Goal: Task Accomplishment & Management: Complete application form

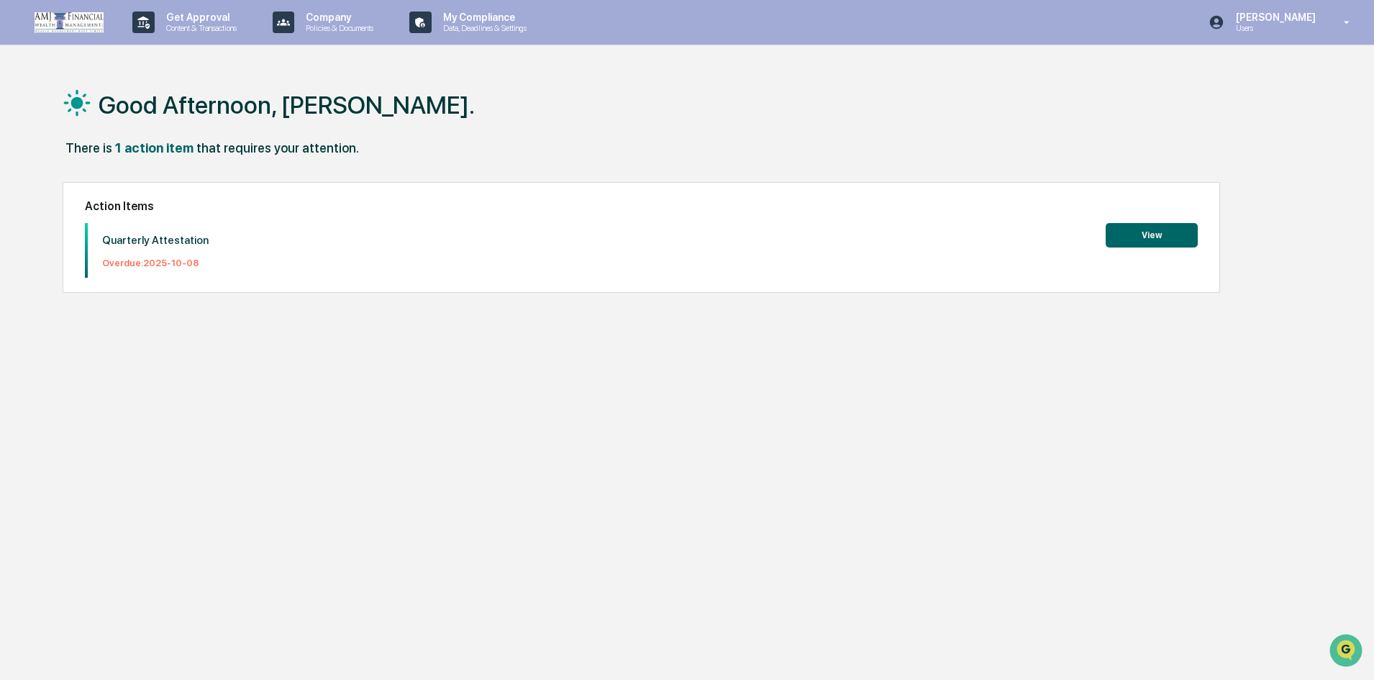
click at [1140, 231] on button "View" at bounding box center [1152, 235] width 92 height 24
click at [1134, 240] on button "View" at bounding box center [1152, 235] width 92 height 24
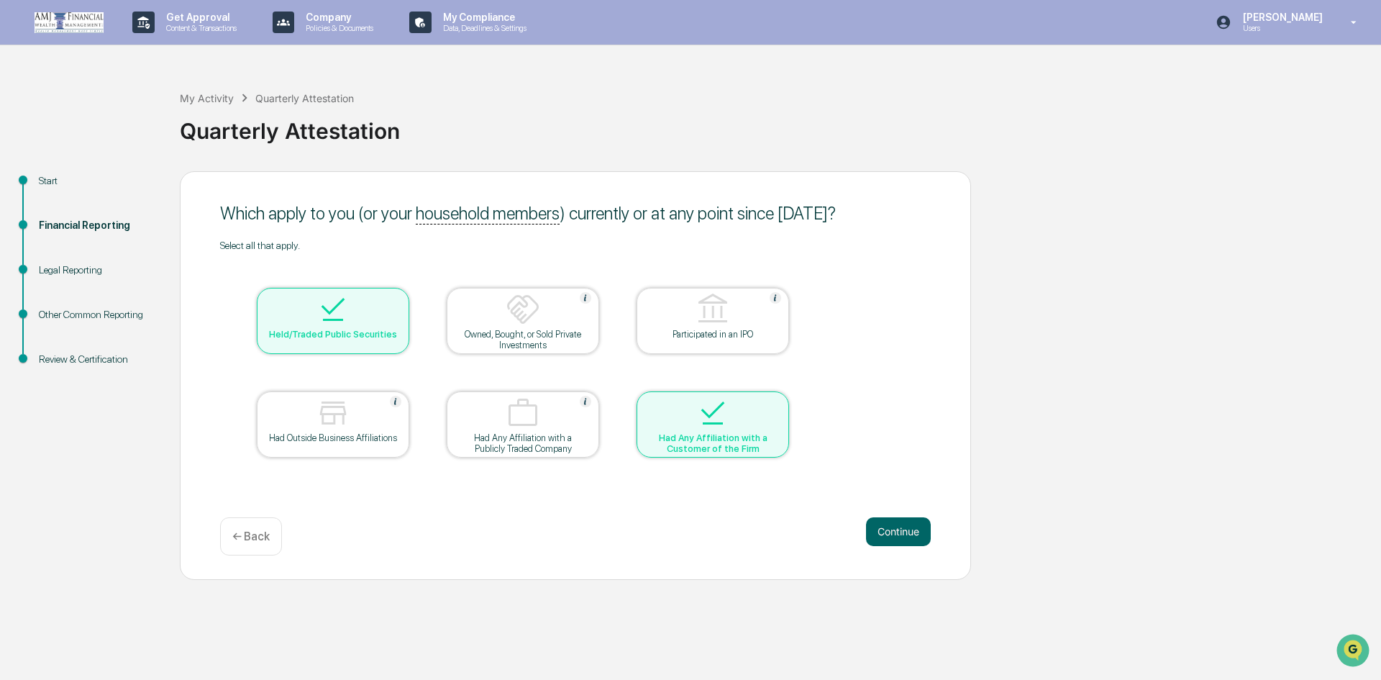
click at [906, 516] on div "Which apply to you (or your household members ) currently or at any point since…" at bounding box center [575, 375] width 791 height 409
click at [898, 527] on button "Continue" at bounding box center [898, 531] width 65 height 29
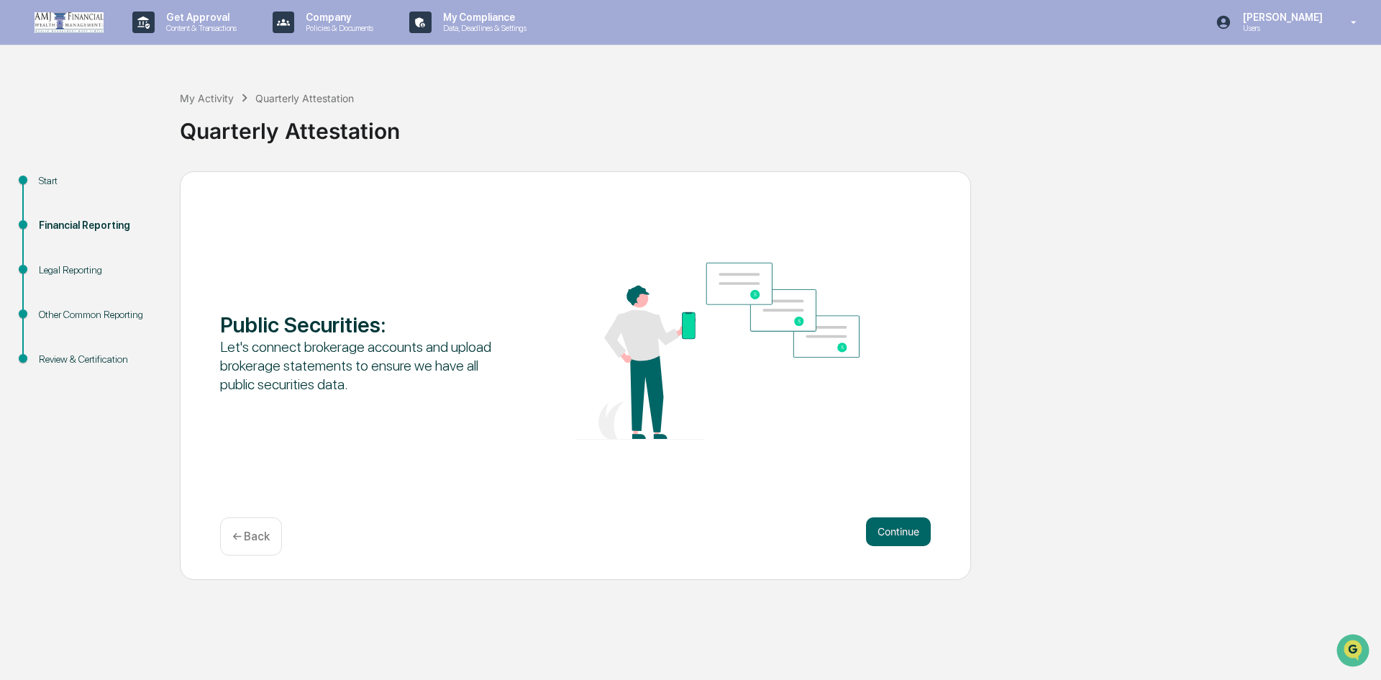
click at [237, 545] on div "← Back" at bounding box center [251, 536] width 62 height 38
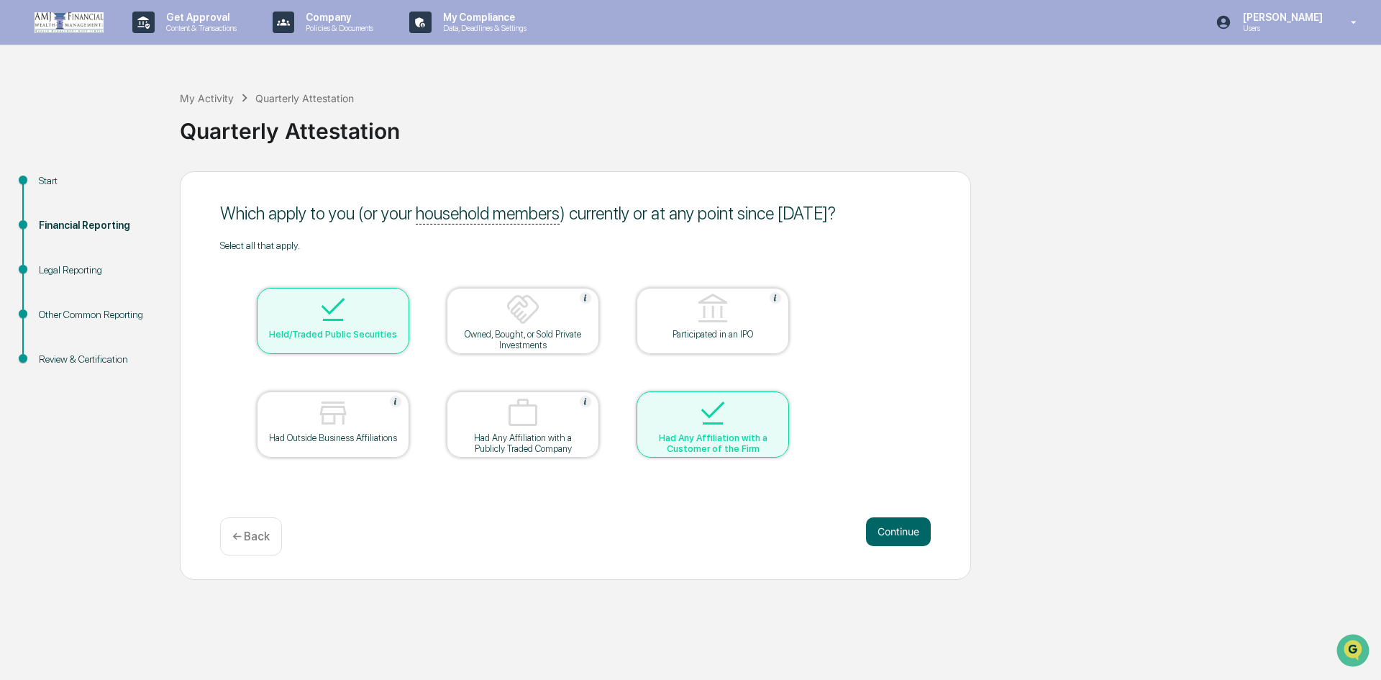
click at [744, 447] on div "Had Any Affiliation with a Customer of the Firm" at bounding box center [712, 443] width 129 height 22
click at [899, 538] on button "Continue" at bounding box center [898, 531] width 65 height 29
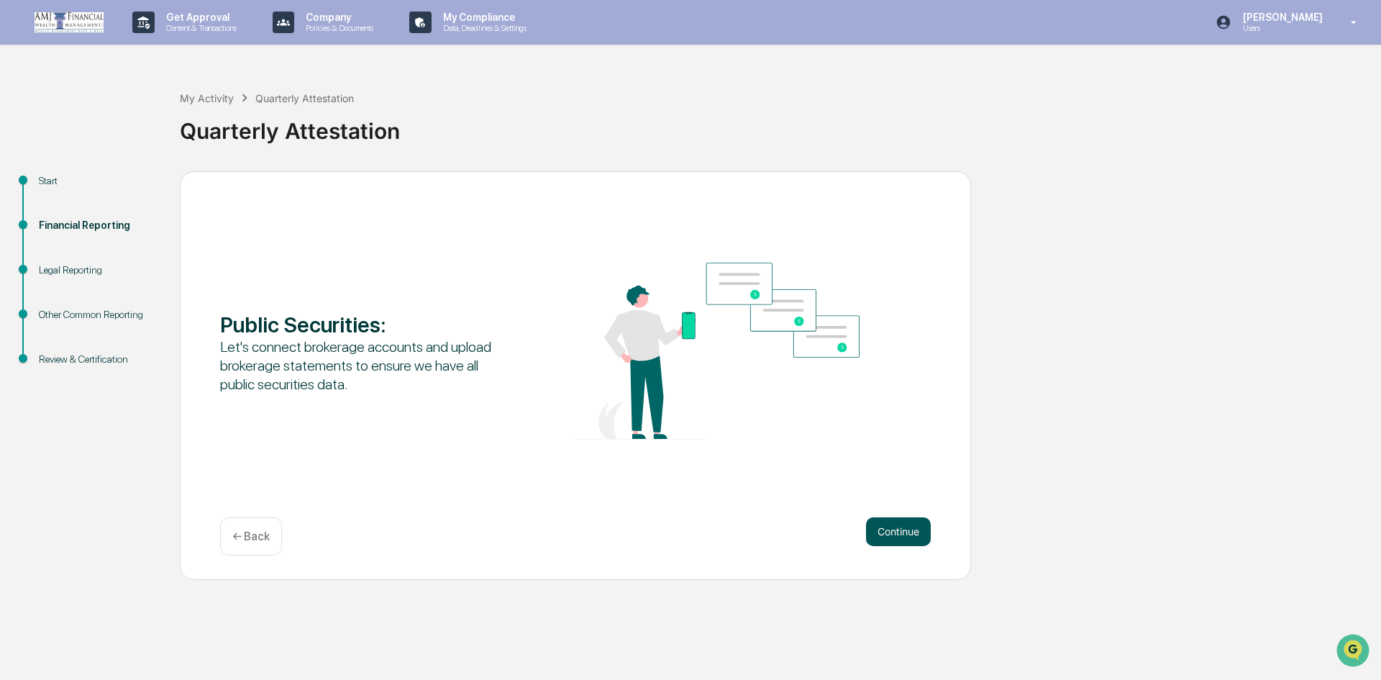
click at [901, 534] on button "Continue" at bounding box center [898, 531] width 65 height 29
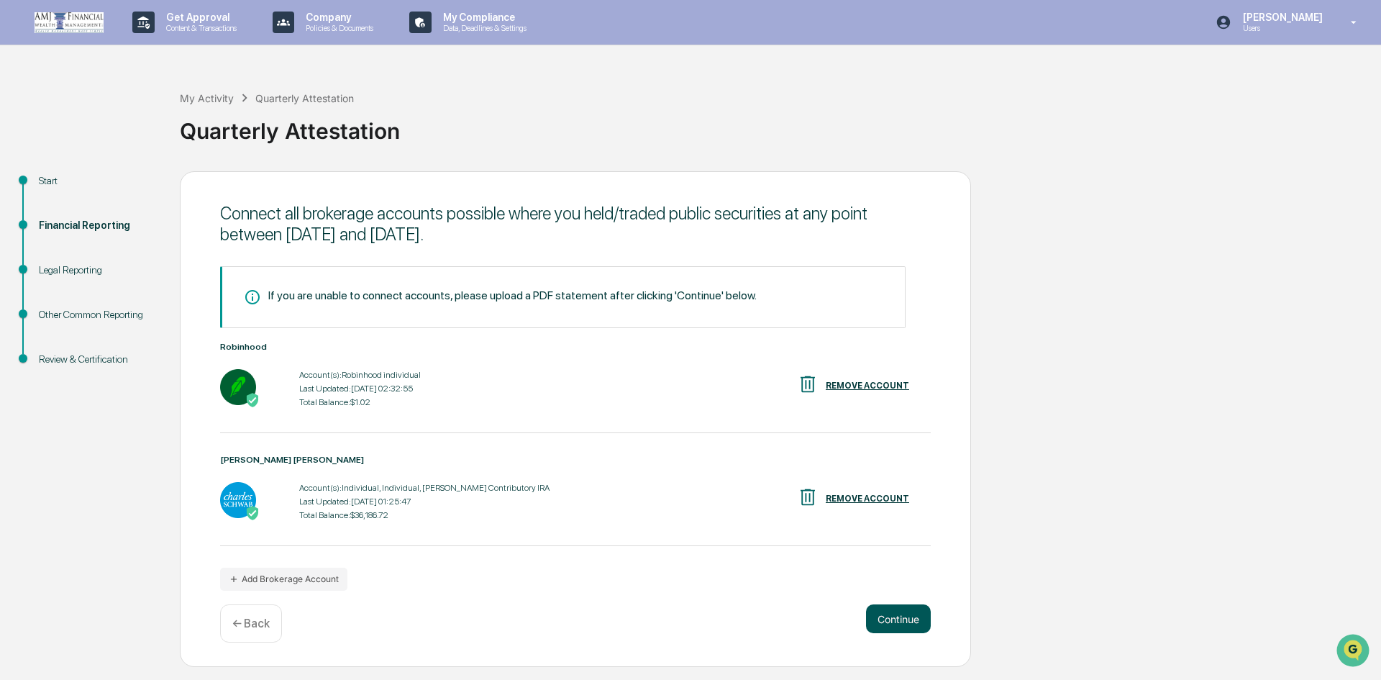
click at [909, 617] on button "Continue" at bounding box center [898, 618] width 65 height 29
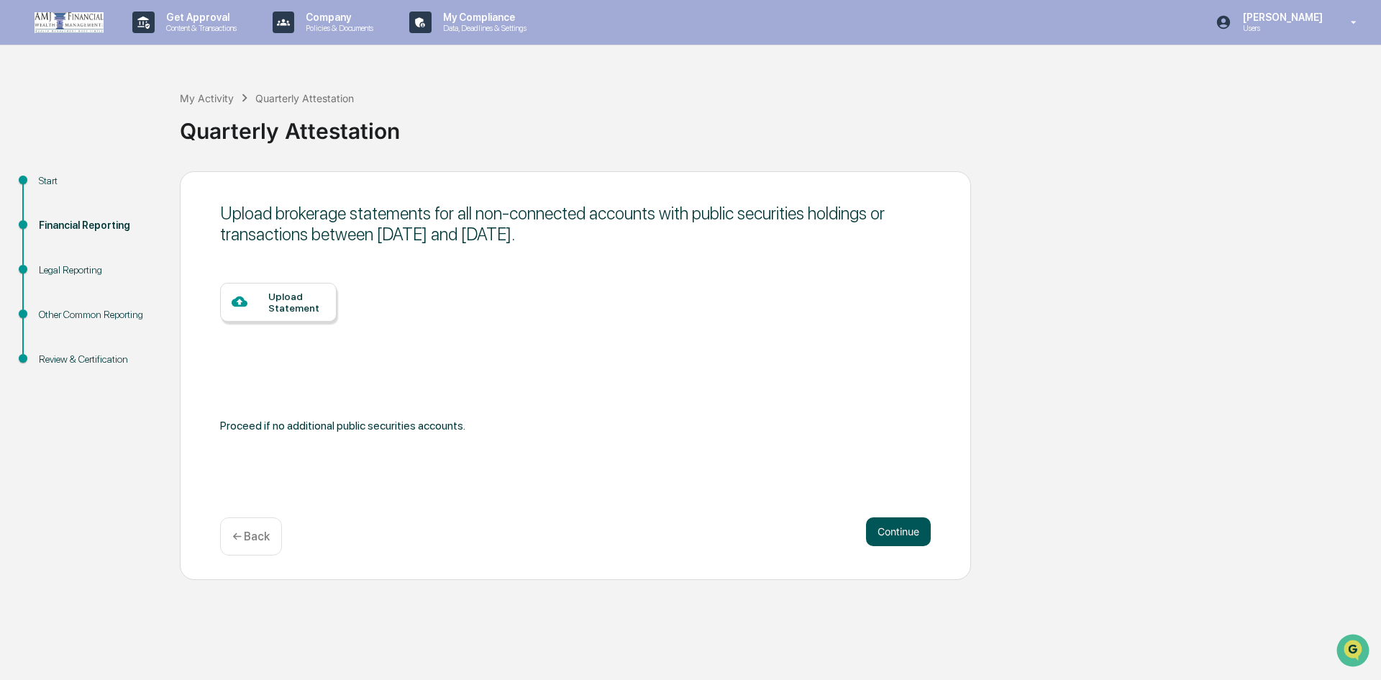
click at [889, 532] on button "Continue" at bounding box center [898, 531] width 65 height 29
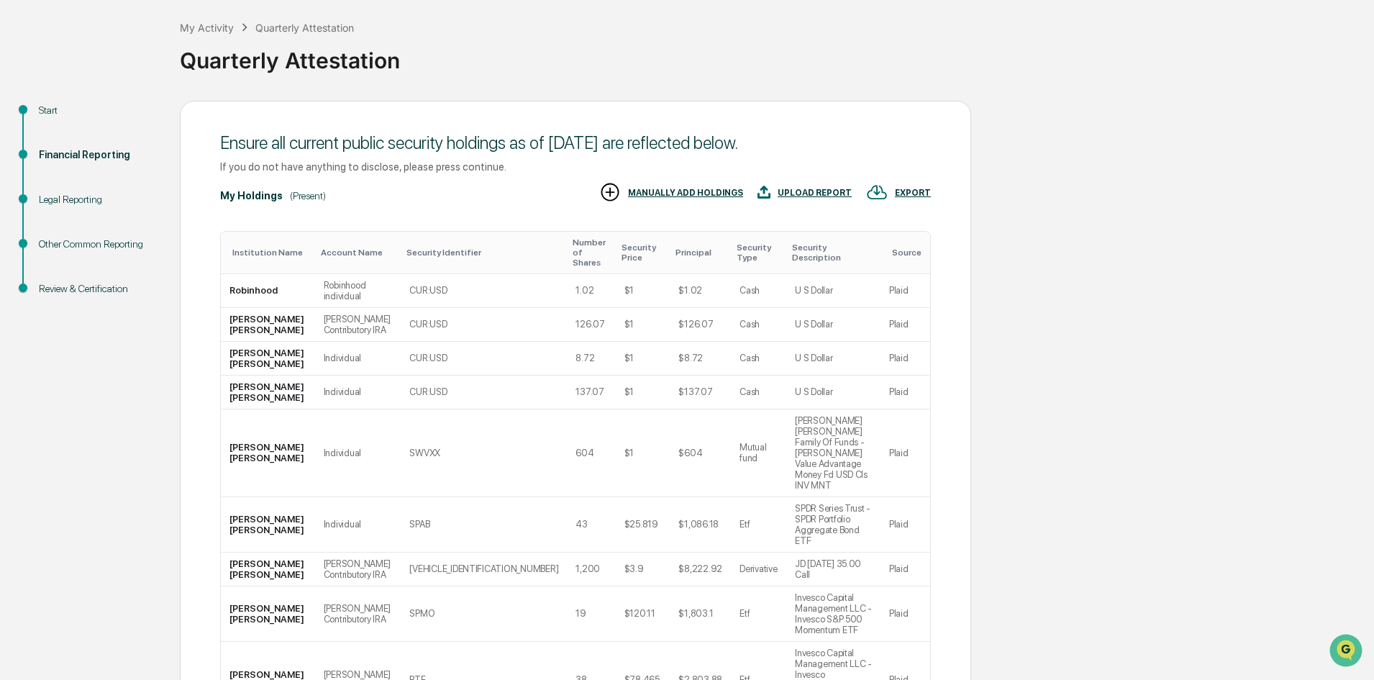
scroll to position [172, 0]
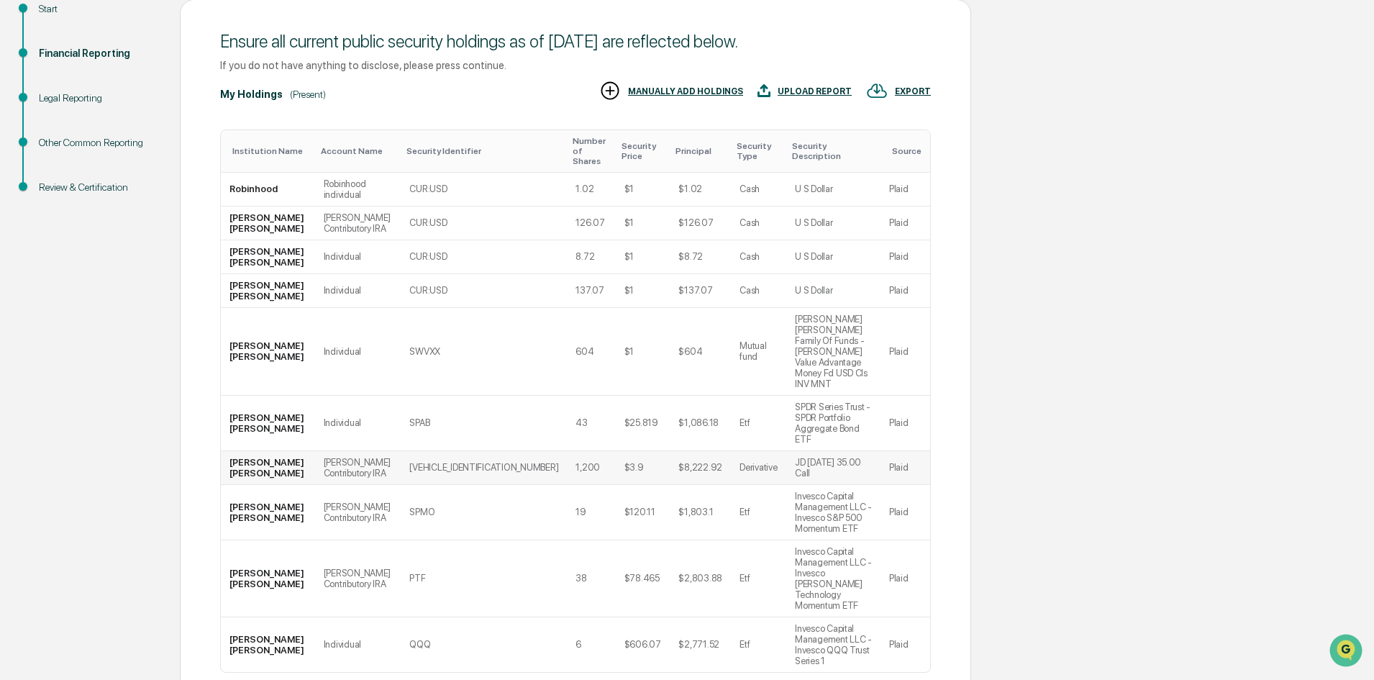
click at [458, 451] on td "[VEHICLE_IDENTIFICATION_NUMBER]" at bounding box center [484, 468] width 166 height 34
click at [340, 451] on td "[PERSON_NAME] Contributory IRA" at bounding box center [358, 468] width 86 height 34
click at [616, 451] on td "$3.9" at bounding box center [643, 468] width 55 height 34
click at [786, 451] on td "JD [DATE] 35.00 Call" at bounding box center [833, 468] width 94 height 34
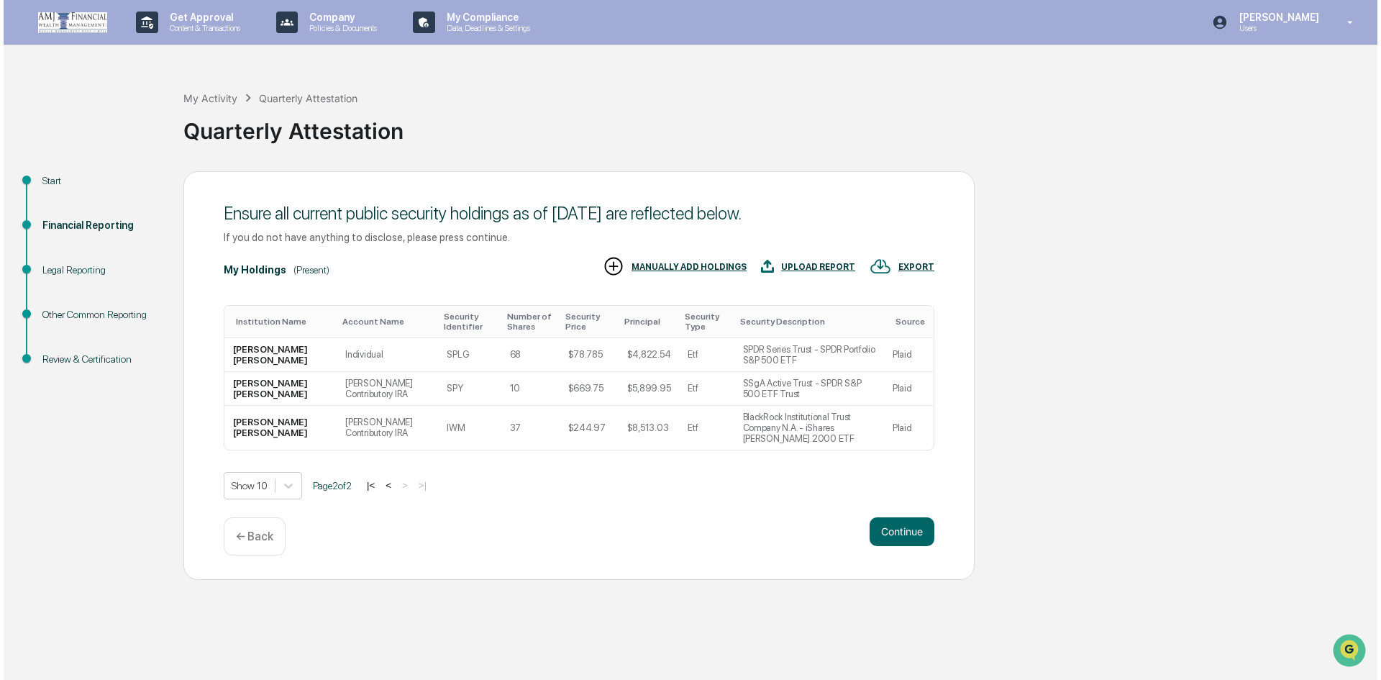
scroll to position [0, 0]
click at [881, 542] on button "Continue" at bounding box center [898, 531] width 65 height 29
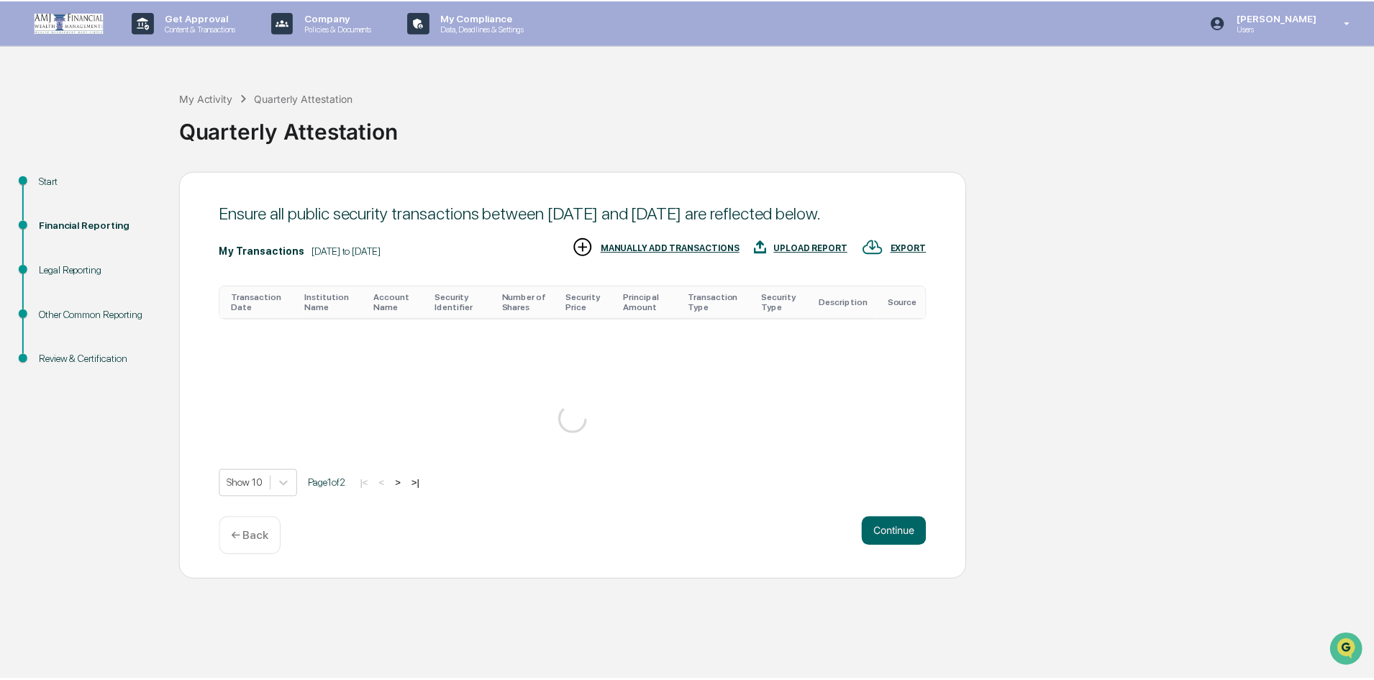
scroll to position [118, 0]
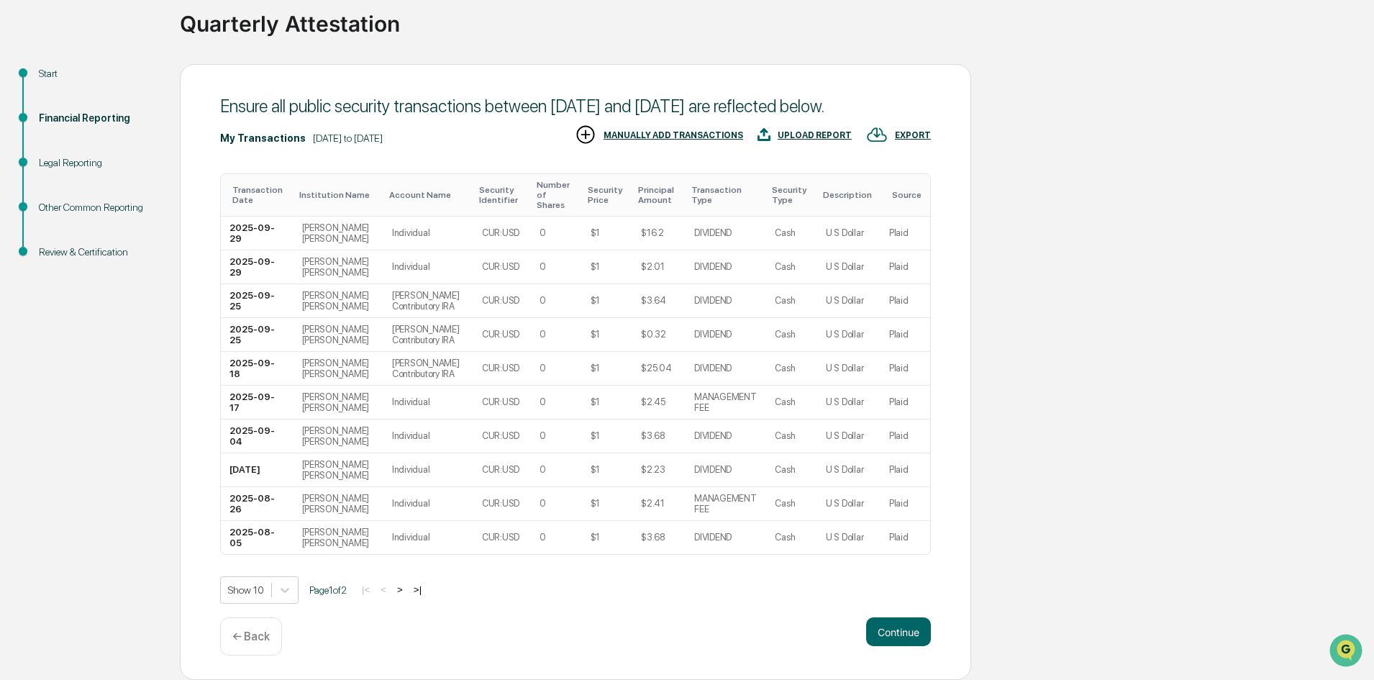
click at [406, 586] on button ">" at bounding box center [400, 589] width 14 height 12
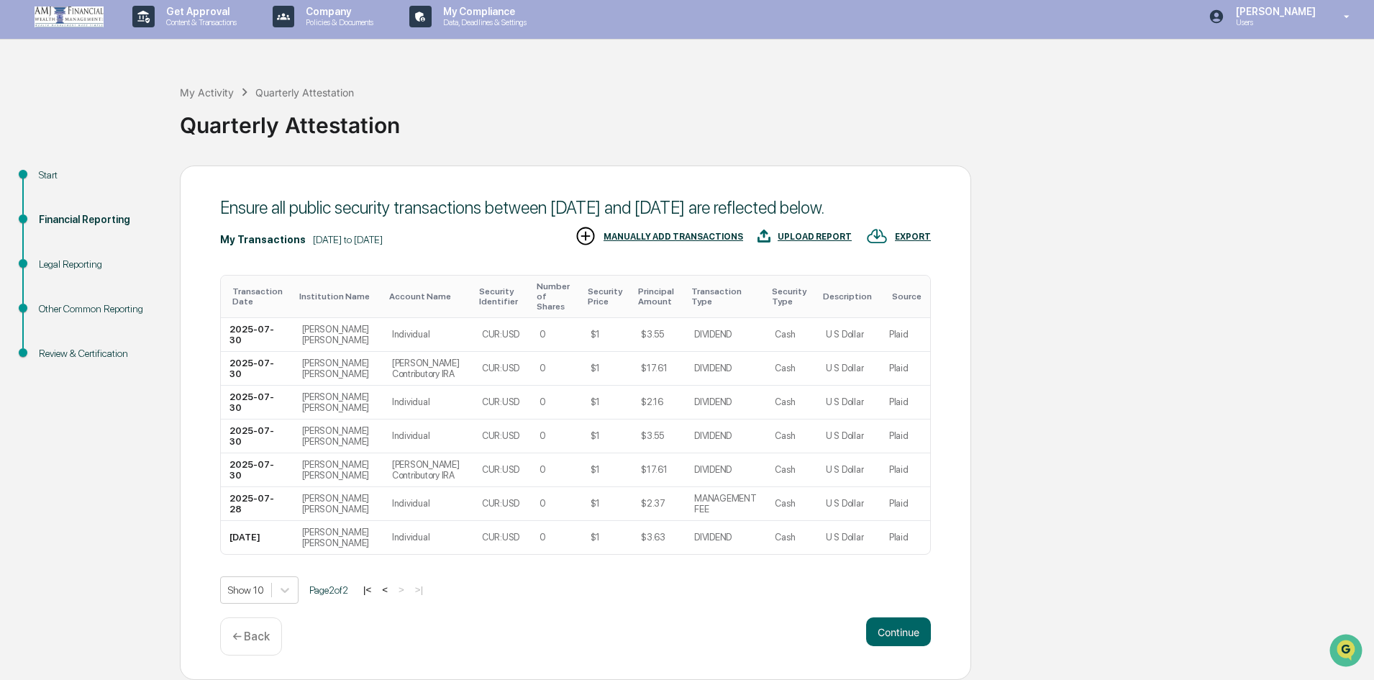
click at [387, 594] on button "<" at bounding box center [385, 589] width 14 height 12
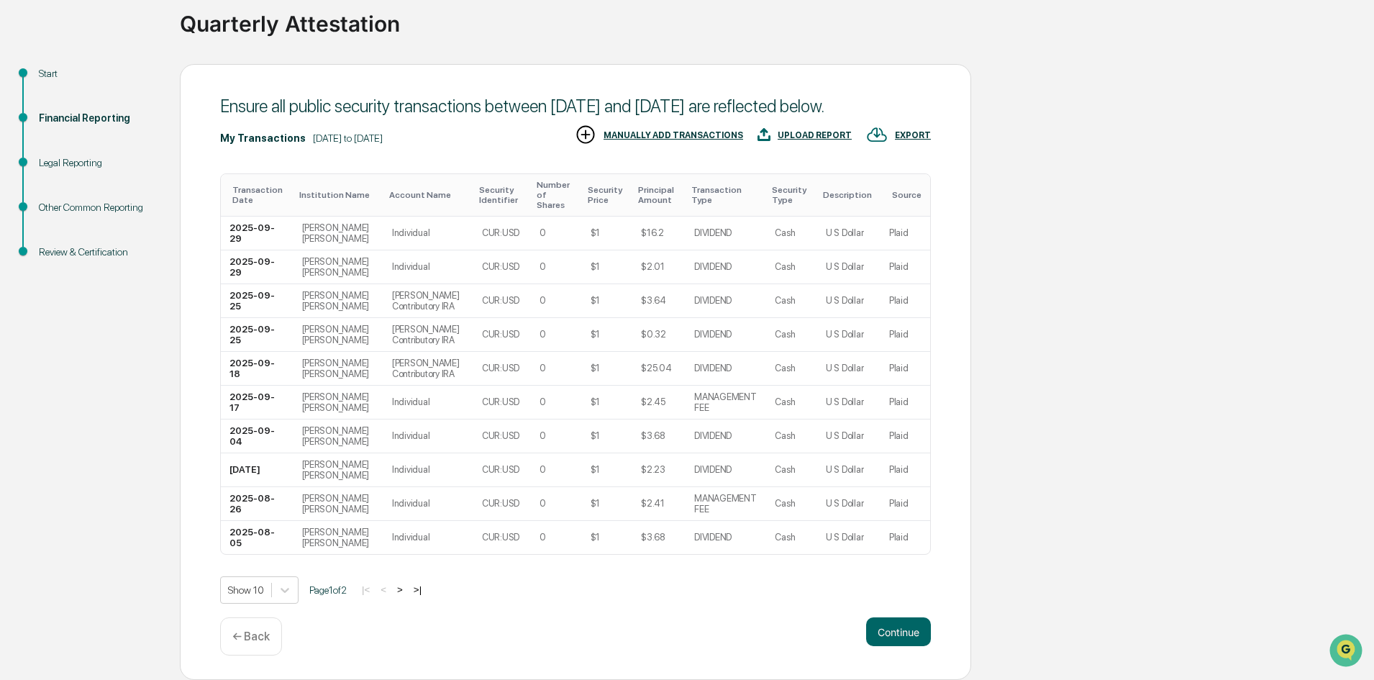
scroll to position [118, 0]
click at [407, 593] on button ">" at bounding box center [400, 589] width 14 height 12
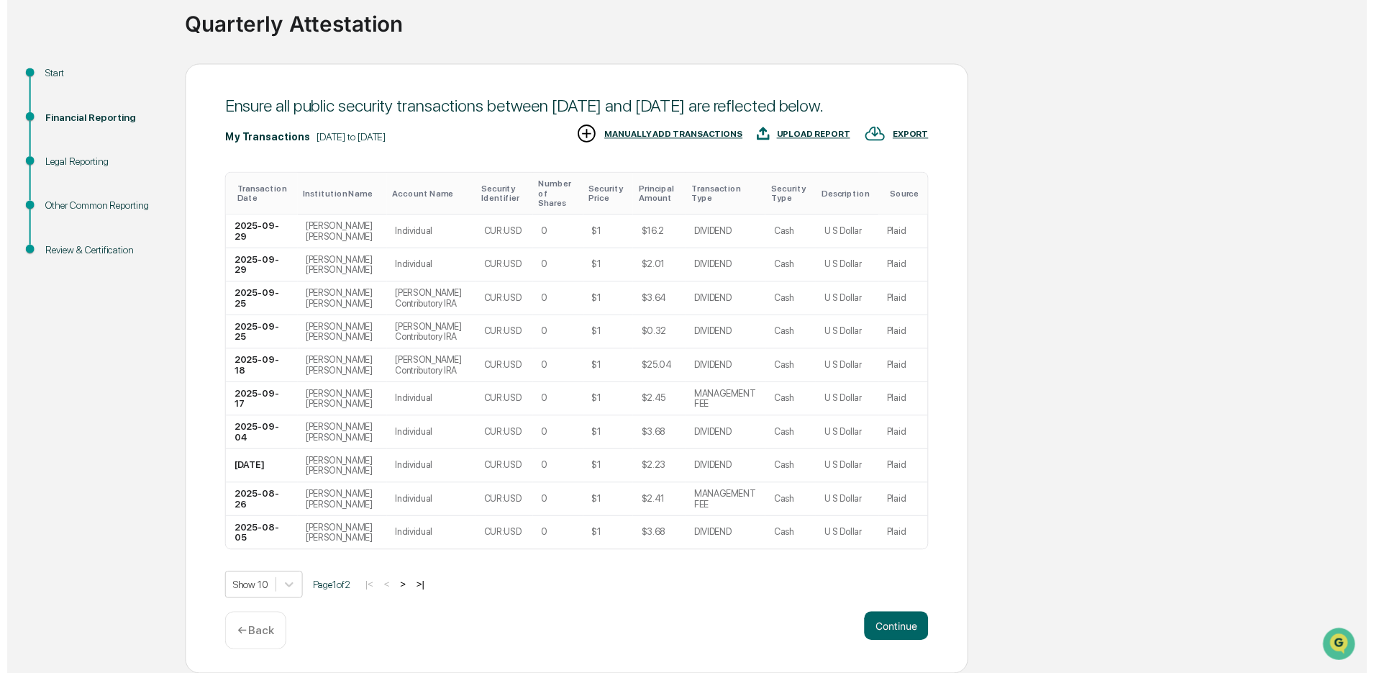
scroll to position [17, 0]
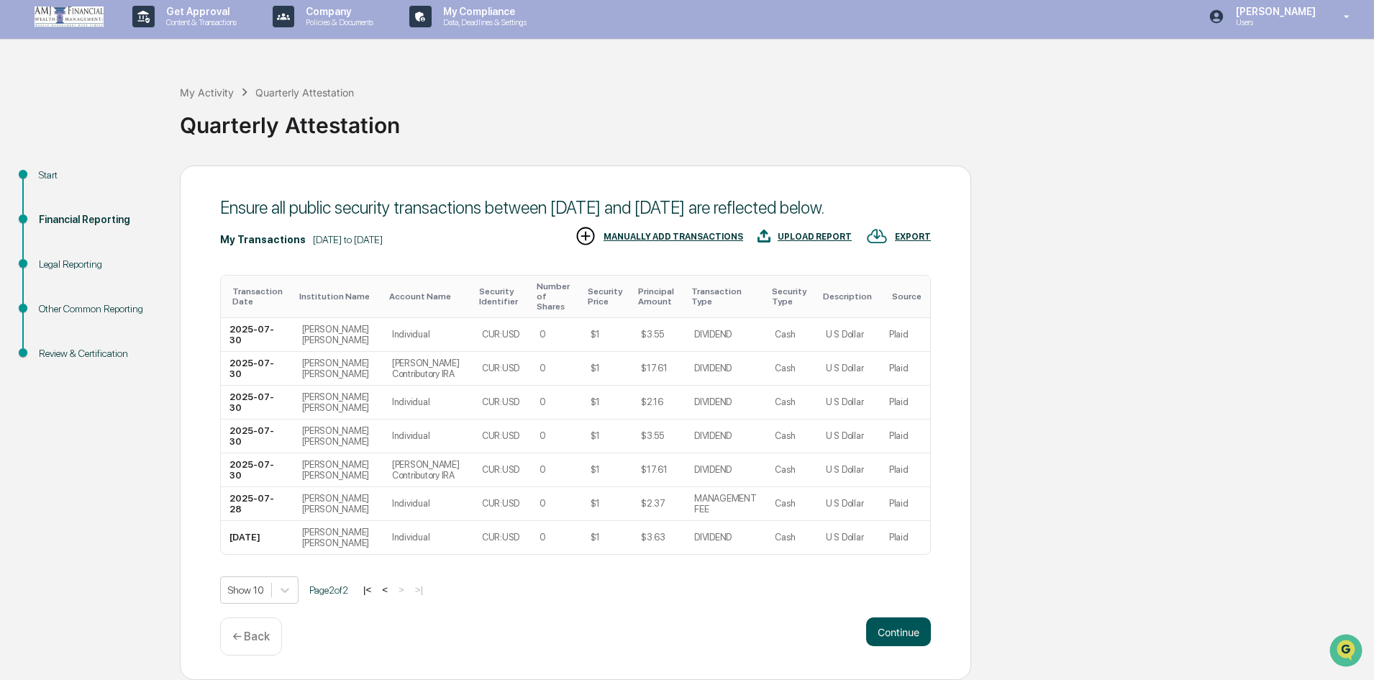
click at [897, 630] on button "Continue" at bounding box center [898, 631] width 65 height 29
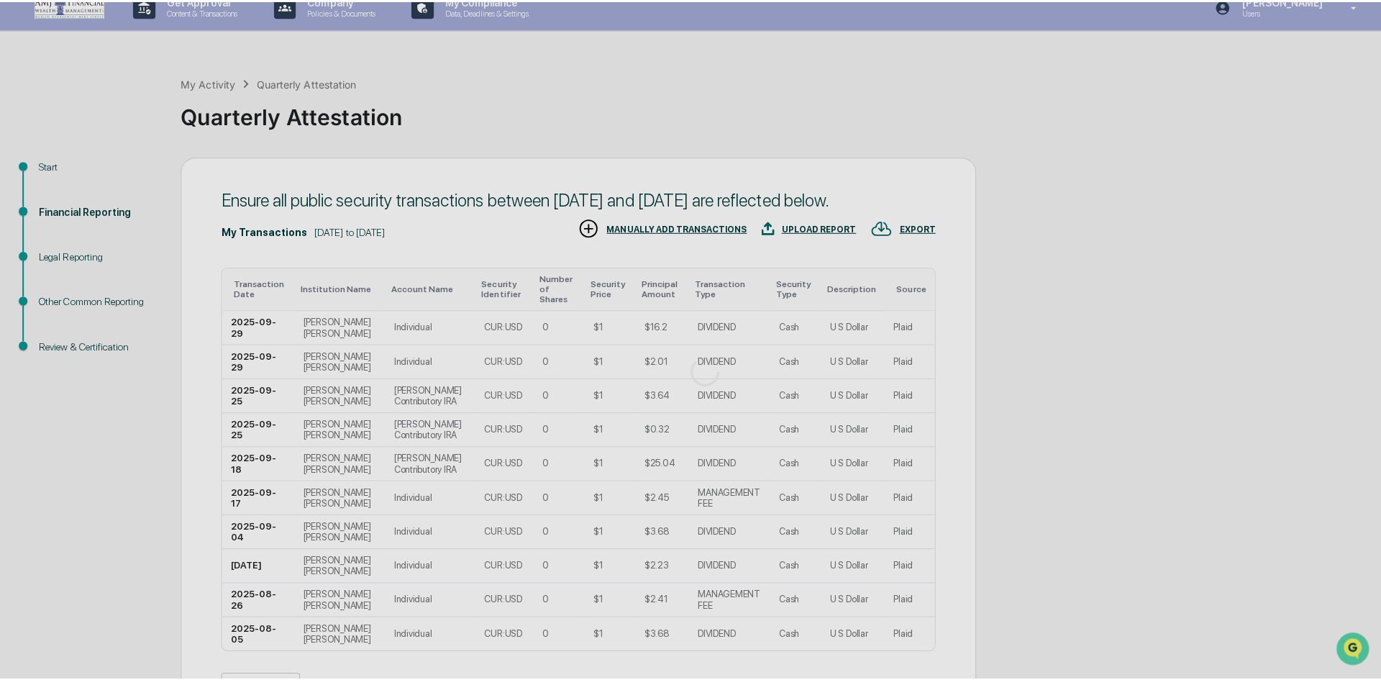
scroll to position [0, 0]
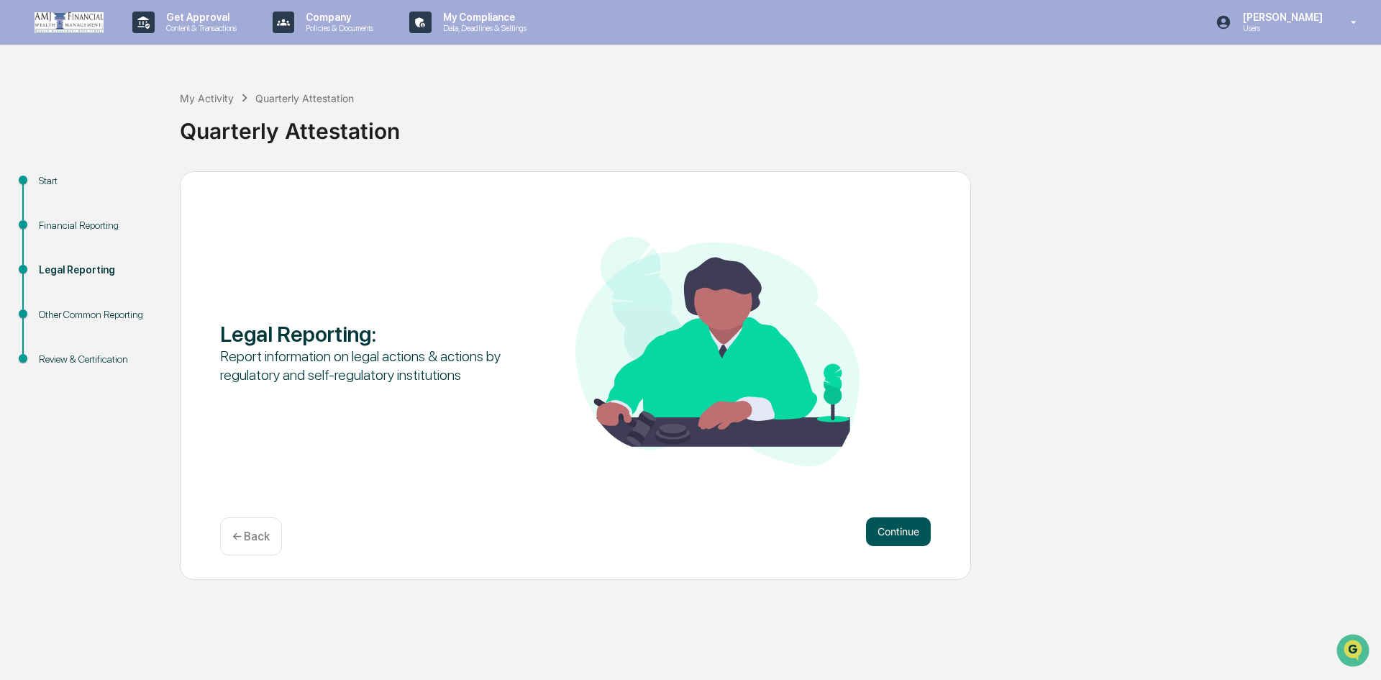
click at [886, 536] on button "Continue" at bounding box center [898, 531] width 65 height 29
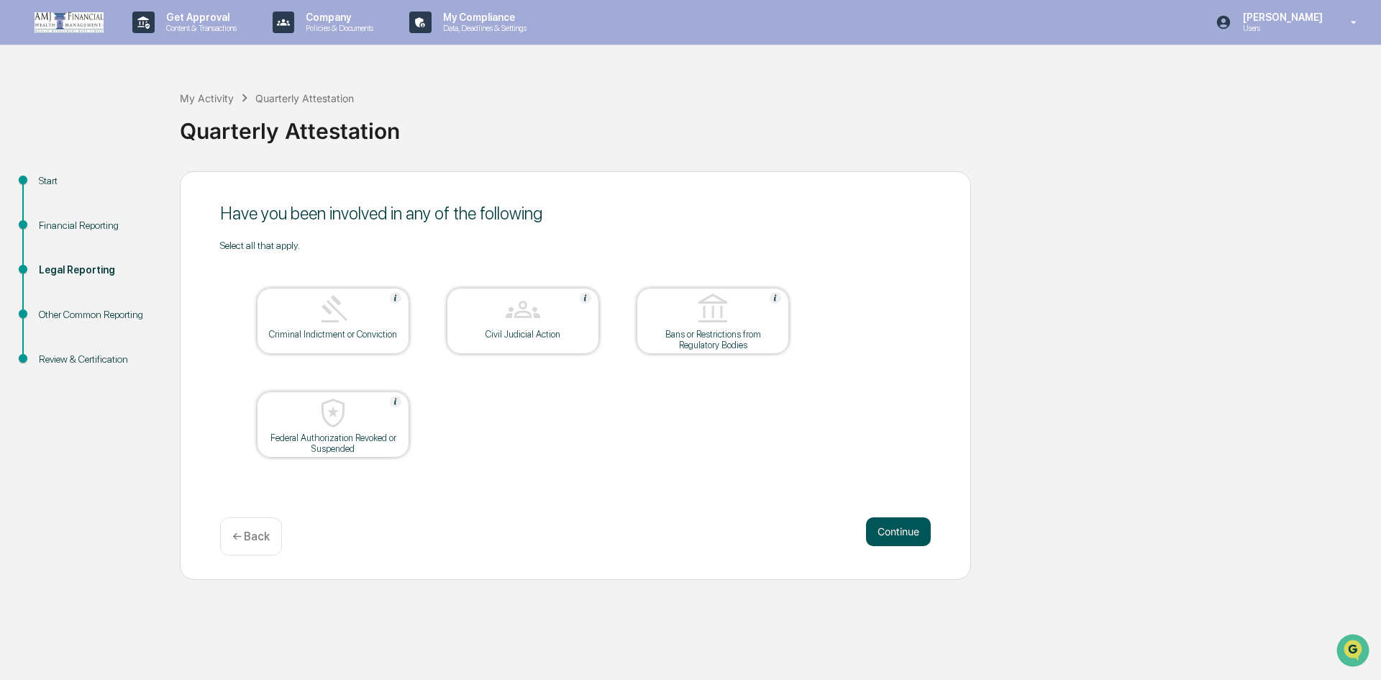
click at [888, 527] on button "Continue" at bounding box center [898, 531] width 65 height 29
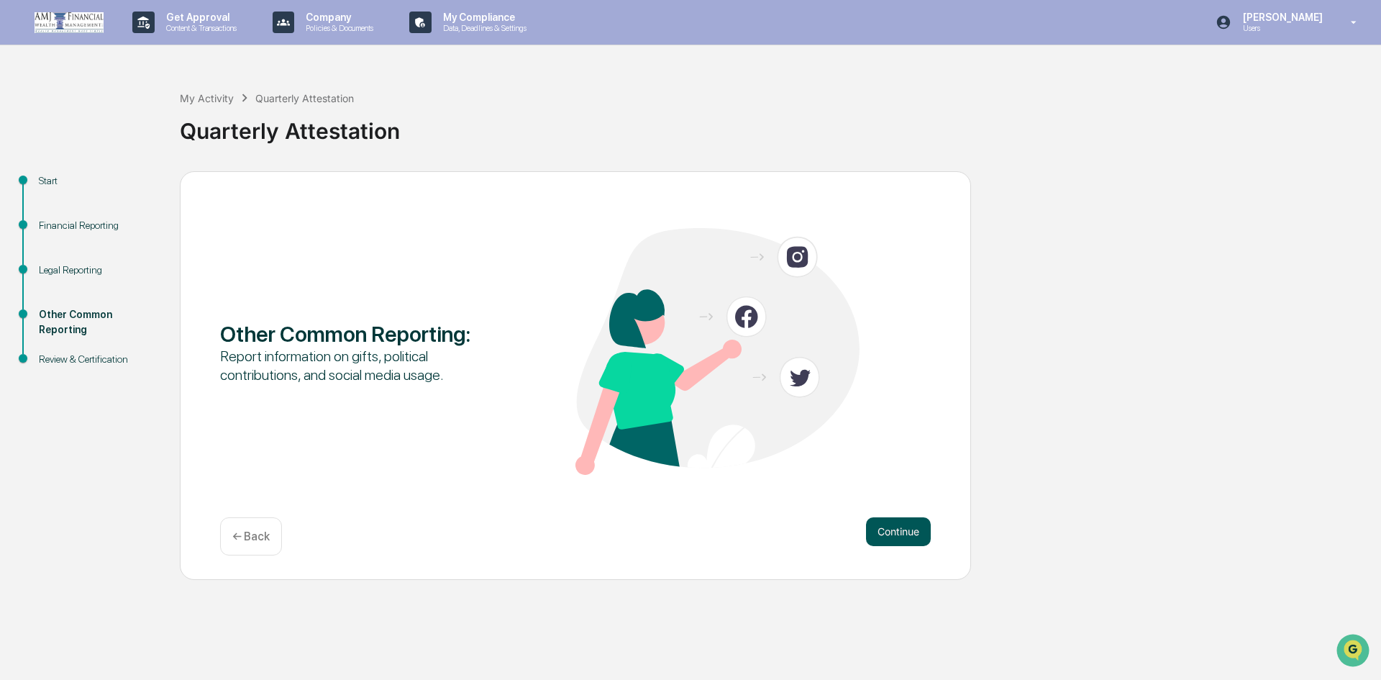
click at [889, 535] on button "Continue" at bounding box center [898, 531] width 65 height 29
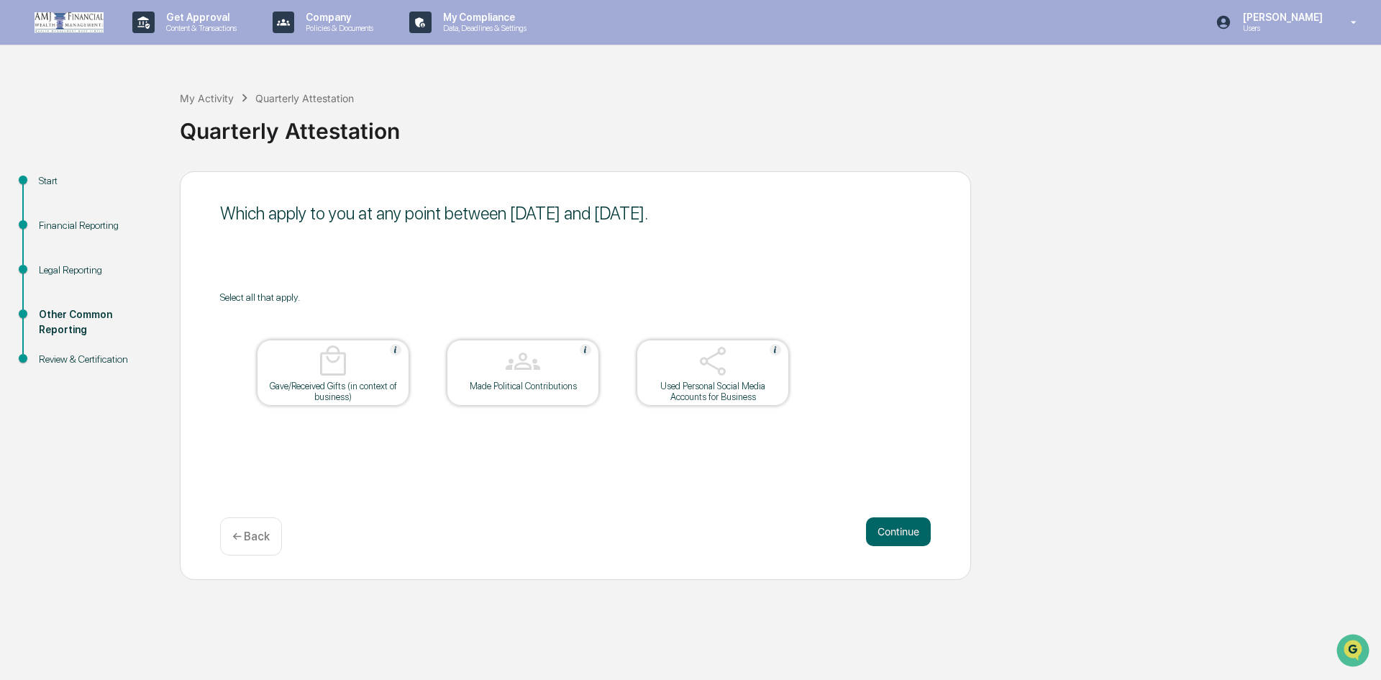
click at [889, 535] on button "Continue" at bounding box center [898, 531] width 65 height 29
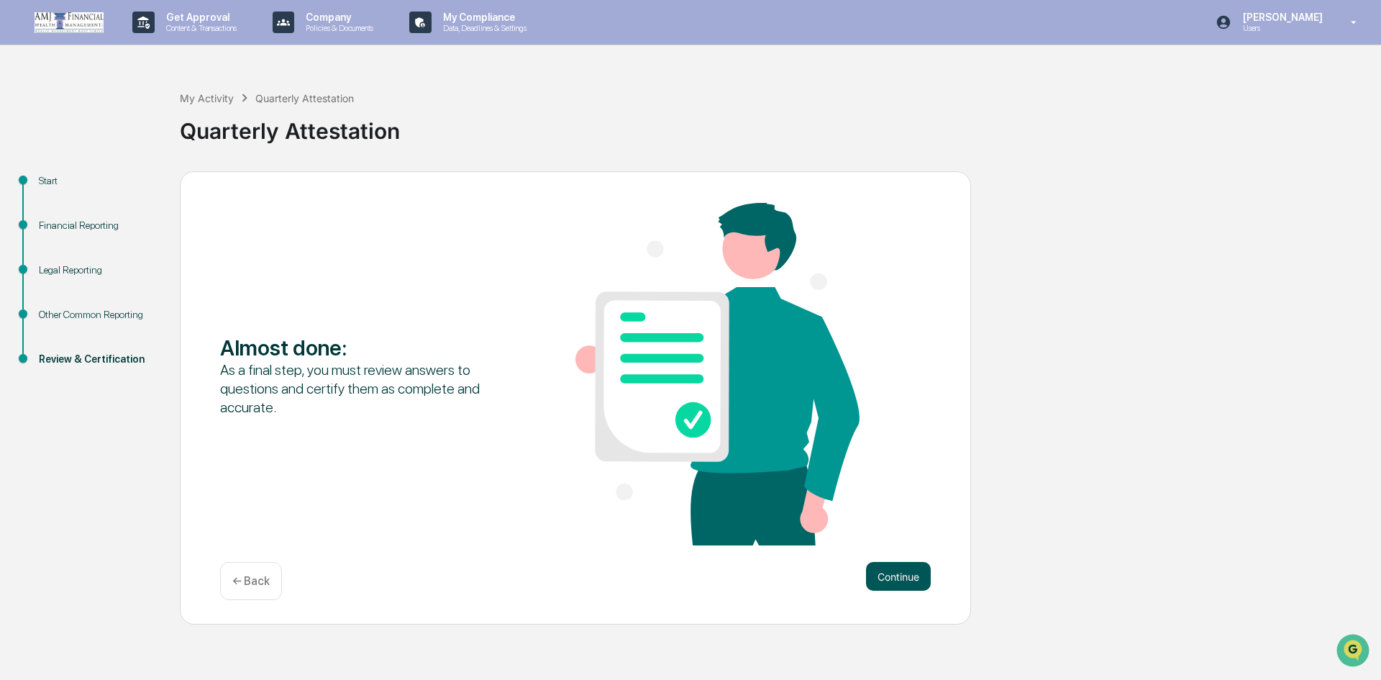
click at [899, 578] on button "Continue" at bounding box center [898, 576] width 65 height 29
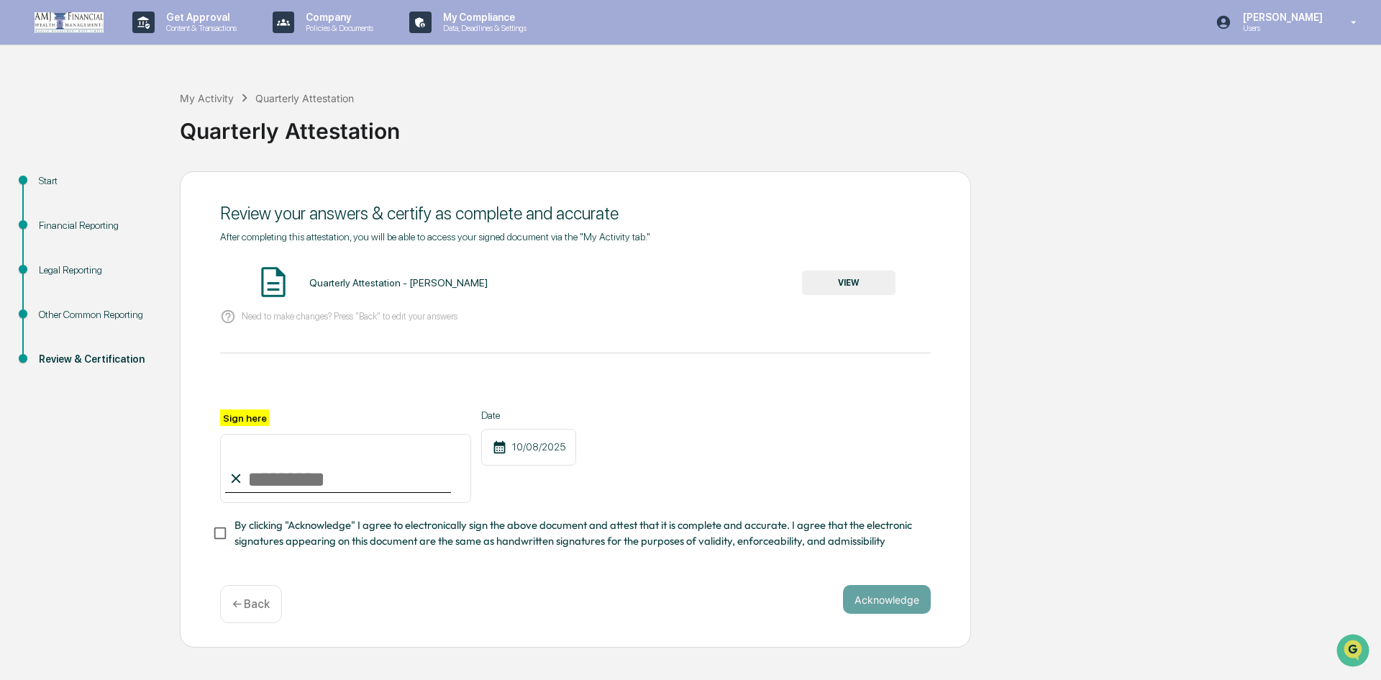
drag, startPoint x: 262, startPoint y: 472, endPoint x: 271, endPoint y: 463, distance: 12.7
click at [272, 464] on input "Sign here" at bounding box center [345, 468] width 251 height 69
type input "**********"
click at [903, 614] on button "Acknowledge" at bounding box center [887, 599] width 88 height 29
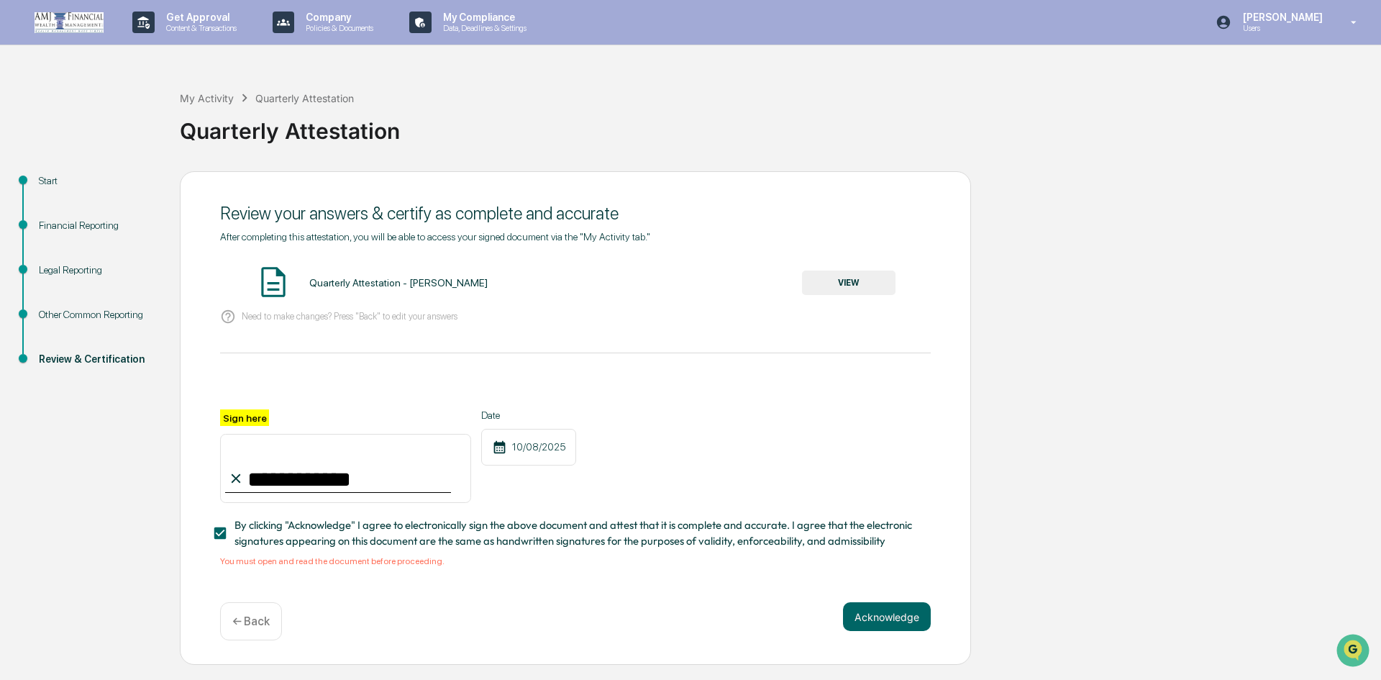
click at [903, 286] on div "Quarterly Attestation - [PERSON_NAME] VIEW" at bounding box center [575, 283] width 711 height 38
click at [876, 284] on button "VIEW" at bounding box center [849, 282] width 94 height 24
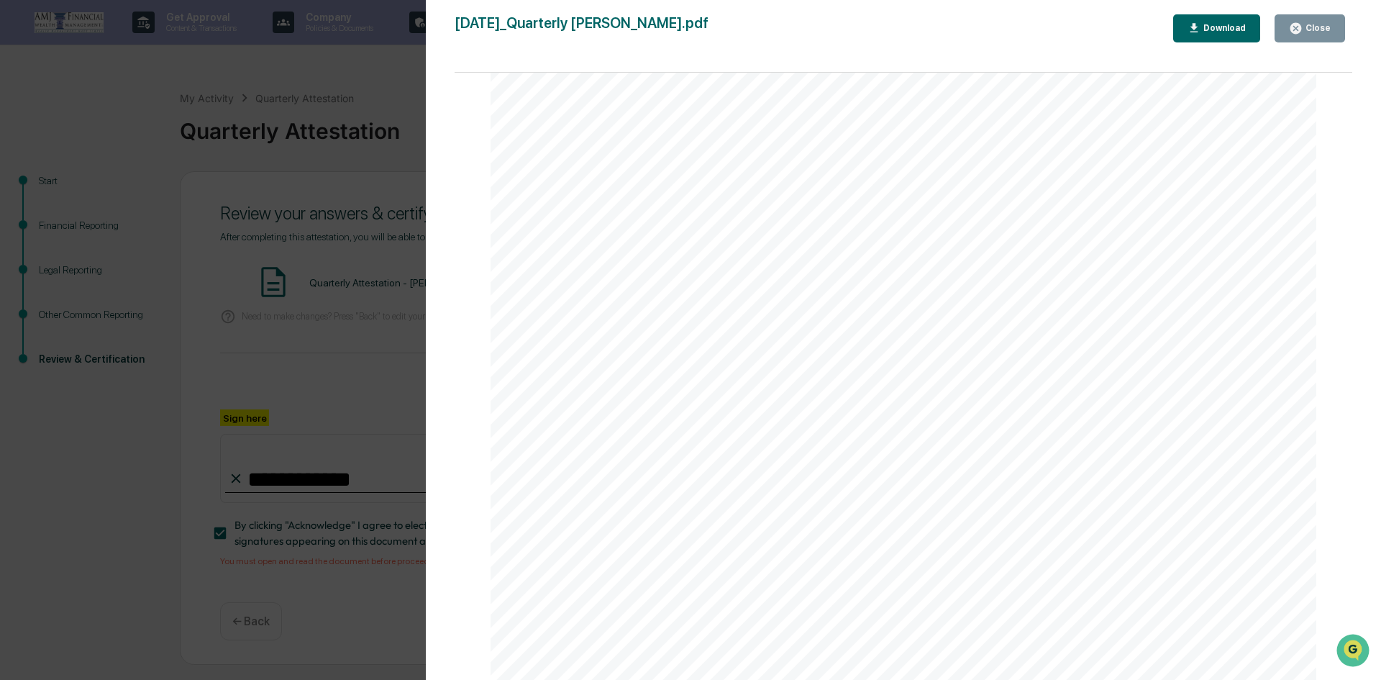
scroll to position [5971, 0]
click at [1293, 37] on button "Close" at bounding box center [1310, 28] width 71 height 28
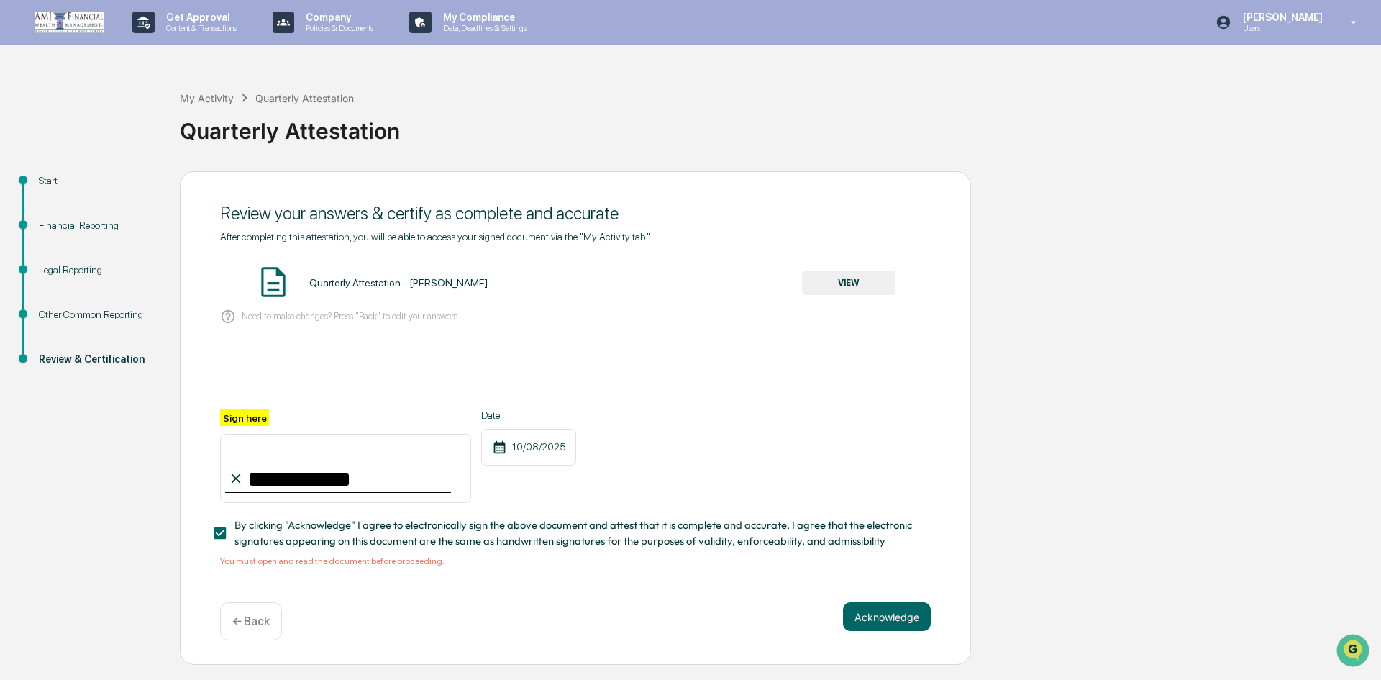
click at [835, 288] on button "VIEW" at bounding box center [849, 282] width 94 height 24
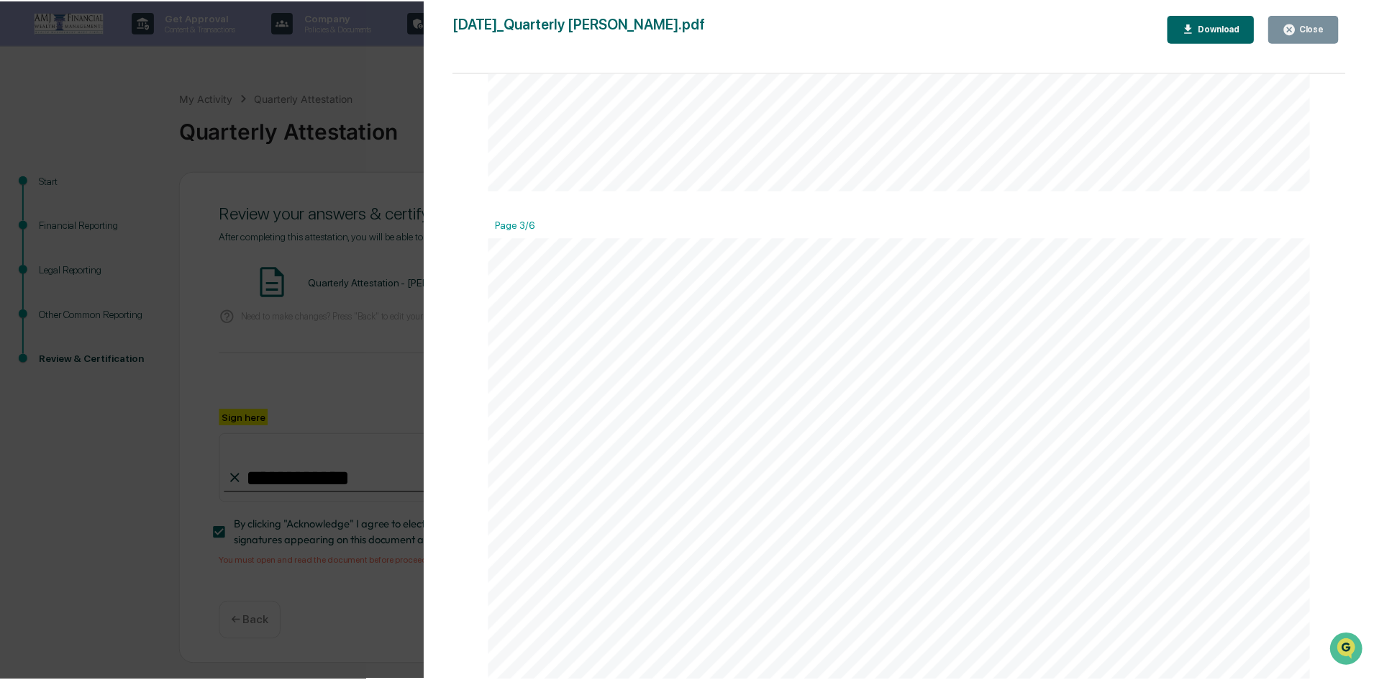
scroll to position [2518, 0]
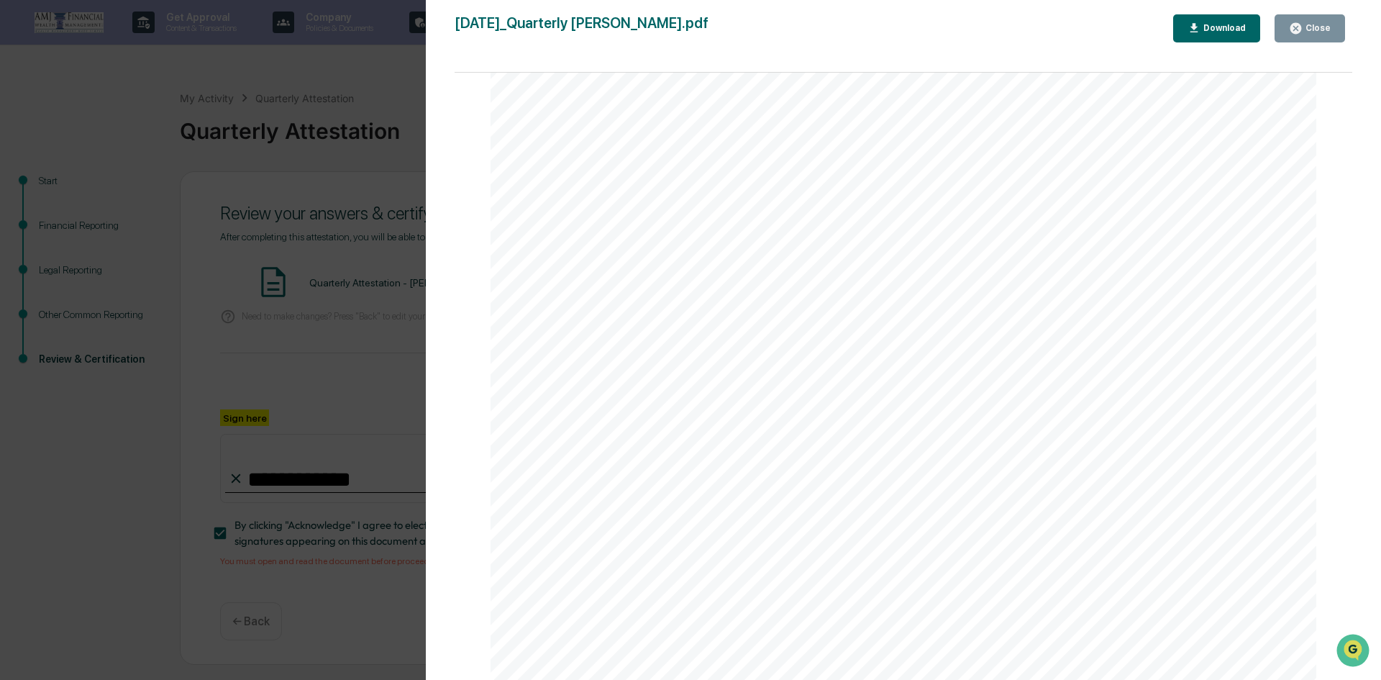
click at [346, 229] on div "Version History [DATE] 07:13 PM [PERSON_NAME] [DATE]_Quarterly [PERSON_NAME].pd…" at bounding box center [690, 340] width 1381 height 680
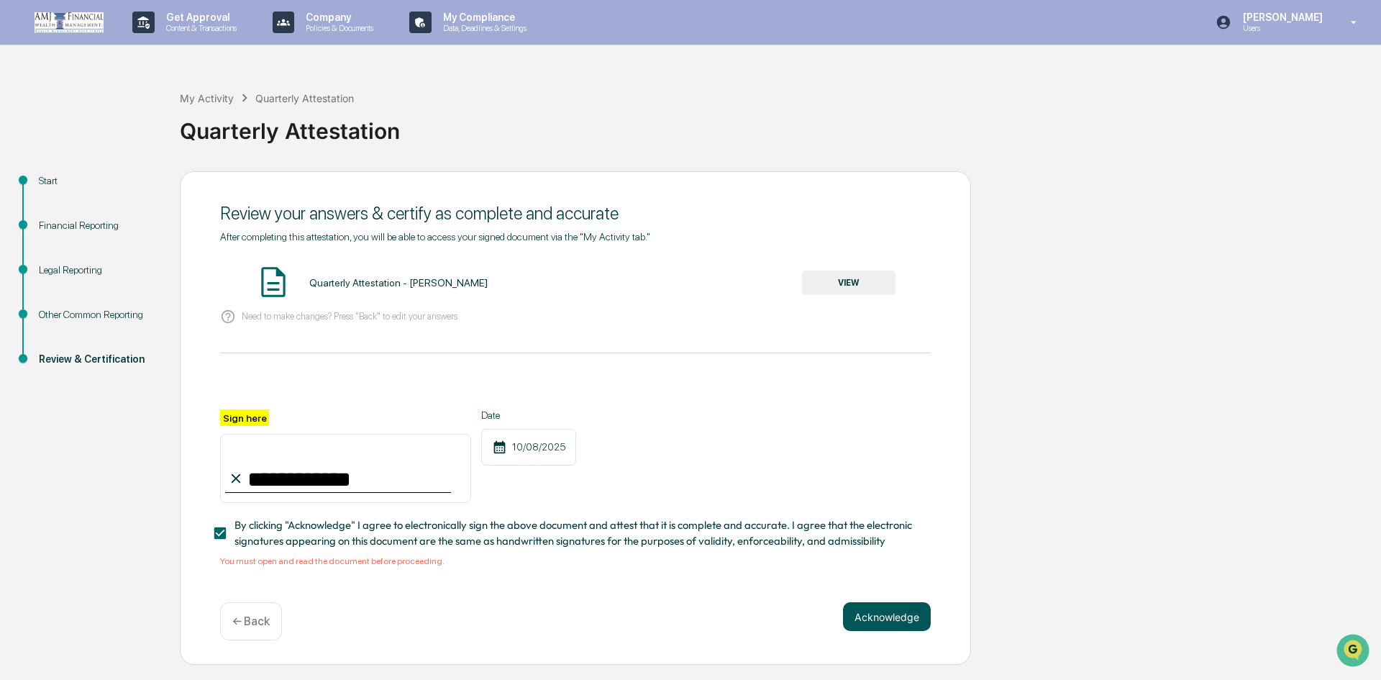
click at [900, 619] on button "Acknowledge" at bounding box center [887, 616] width 88 height 29
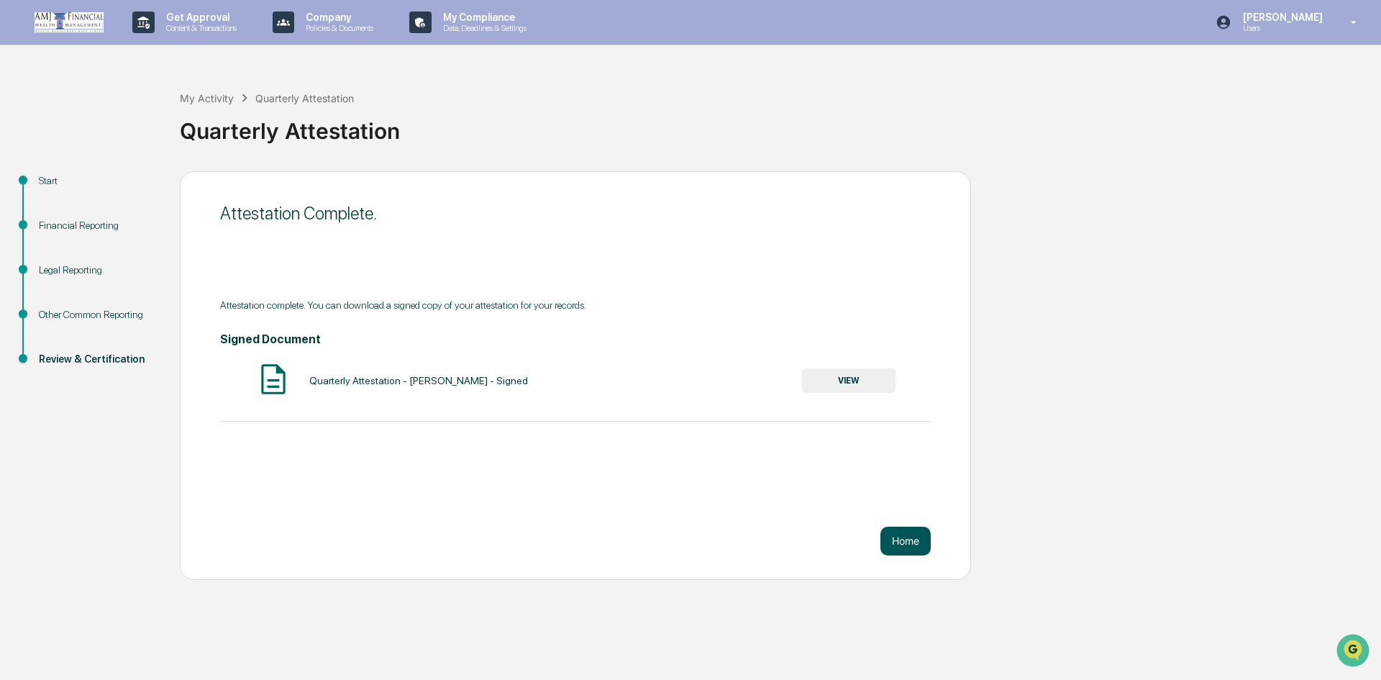
click at [915, 536] on button "Home" at bounding box center [906, 541] width 50 height 29
